Goal: Task Accomplishment & Management: Use online tool/utility

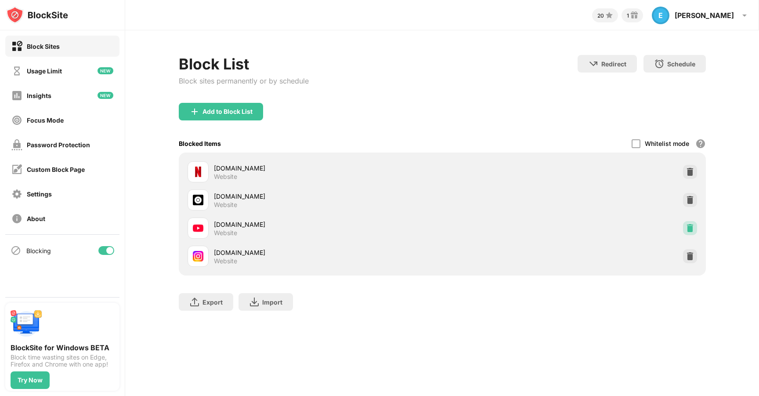
click at [688, 227] on img at bounding box center [689, 228] width 9 height 9
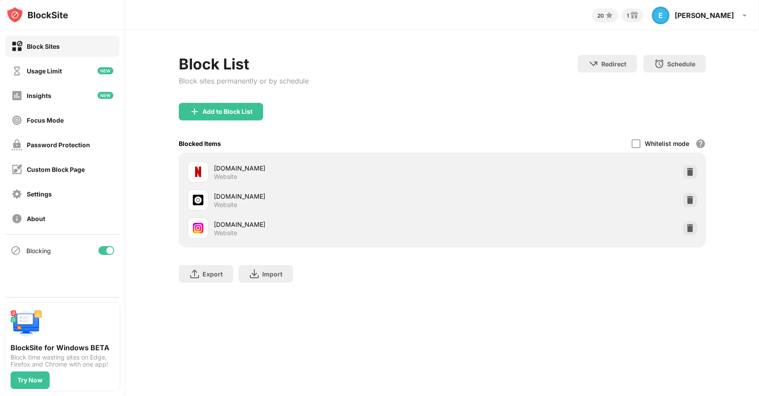
click at [220, 113] on div "Add to Block List" at bounding box center [227, 111] width 50 height 7
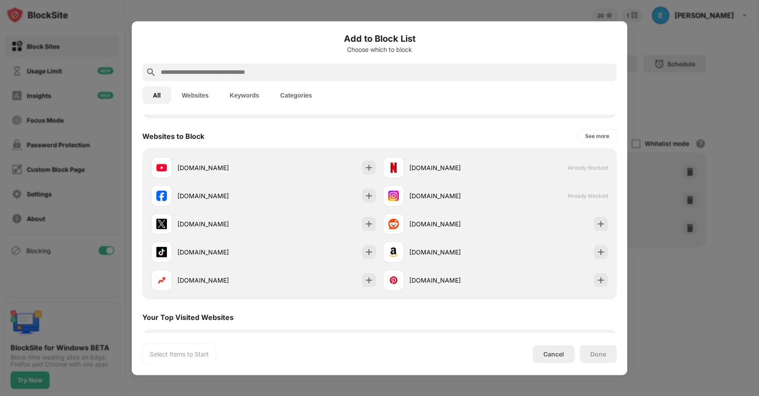
scroll to position [115, 0]
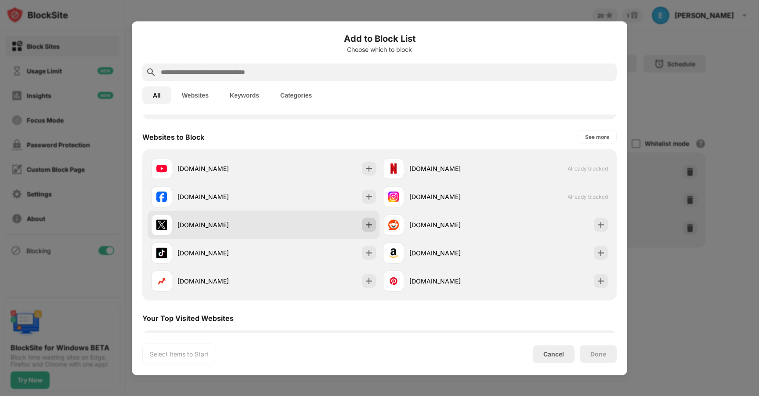
click at [371, 230] on div at bounding box center [369, 224] width 14 height 14
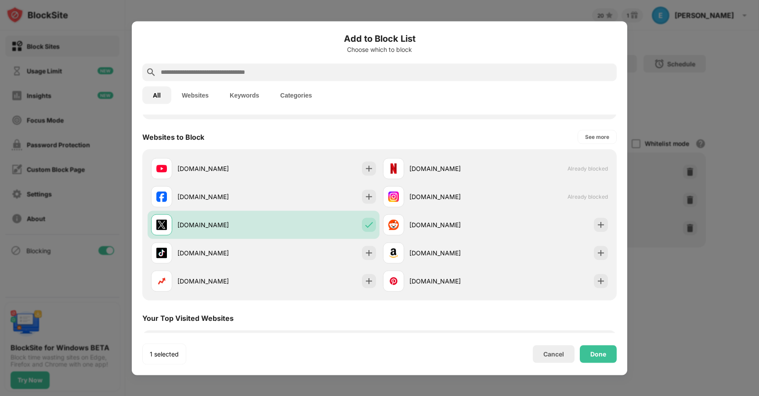
click at [600, 359] on div "Done" at bounding box center [598, 354] width 37 height 18
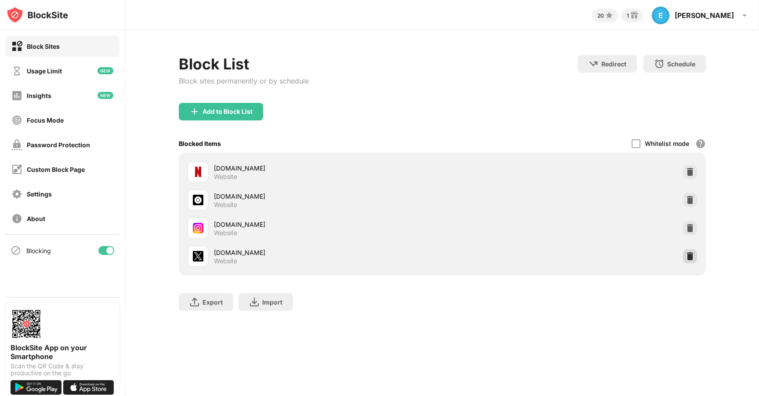
click at [692, 252] on img at bounding box center [689, 256] width 9 height 9
